Goal: Task Accomplishment & Management: Use online tool/utility

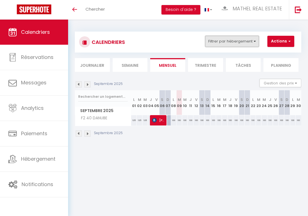
click at [242, 44] on button "Filtrer par hébergement" at bounding box center [232, 41] width 54 height 11
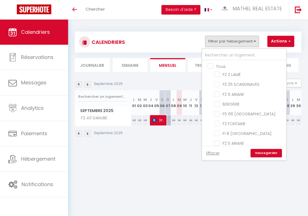
click at [226, 66] on input "Tous" at bounding box center [250, 66] width 84 height 6
checkbox input "true"
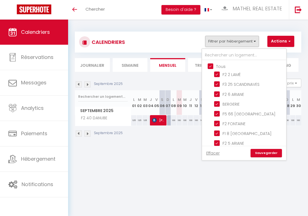
checkbox input "true"
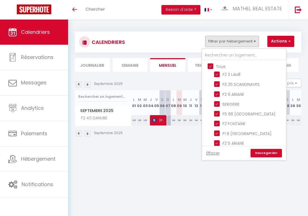
checkbox input "true"
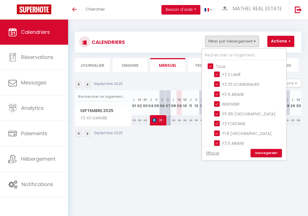
checkbox input "true"
click at [226, 66] on input "Tous" at bounding box center [250, 66] width 84 height 6
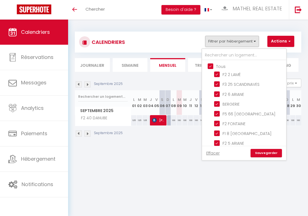
checkbox input "false"
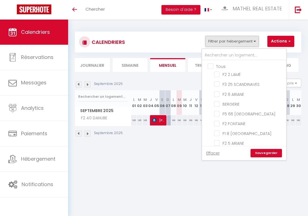
checkbox input "false"
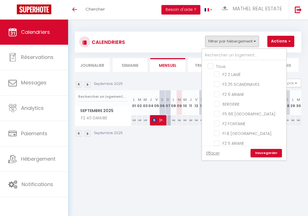
checkbox input "false"
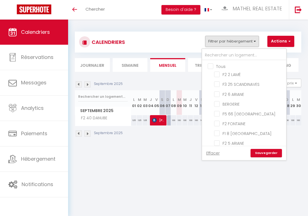
checkbox input "false"
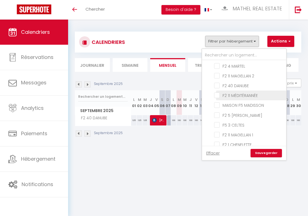
scroll to position [101, 0]
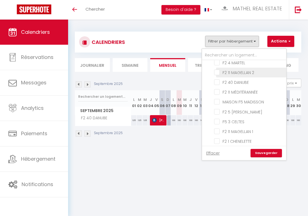
click at [224, 72] on input "F2 11 MAGELLAN 2" at bounding box center [249, 72] width 70 height 6
checkbox input "true"
click at [279, 153] on link "Sauvegarder" at bounding box center [265, 153] width 31 height 8
